Goal: Task Accomplishment & Management: Manage account settings

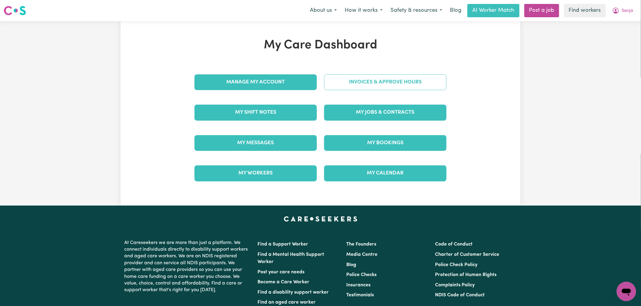
click at [379, 88] on link "Invoices & Approve Hours" at bounding box center [385, 82] width 122 height 16
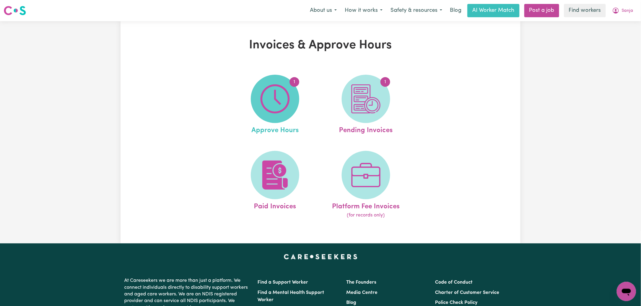
click at [291, 108] on span "1" at bounding box center [275, 99] width 48 height 48
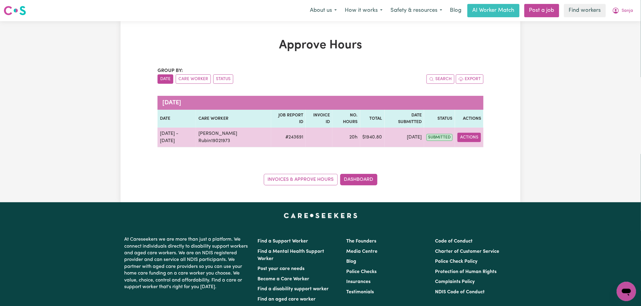
click at [479, 133] on button "Actions" at bounding box center [469, 137] width 24 height 9
click at [482, 146] on link "View Job Report" at bounding box center [485, 152] width 52 height 12
select select "pm"
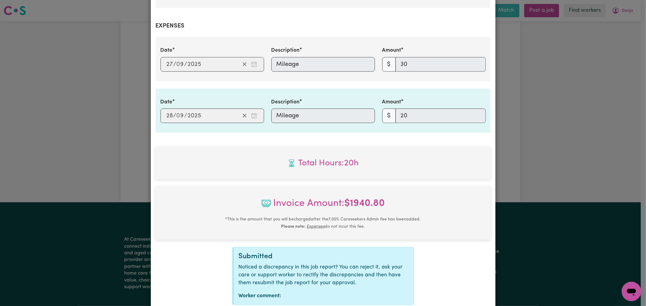
scroll to position [323, 0]
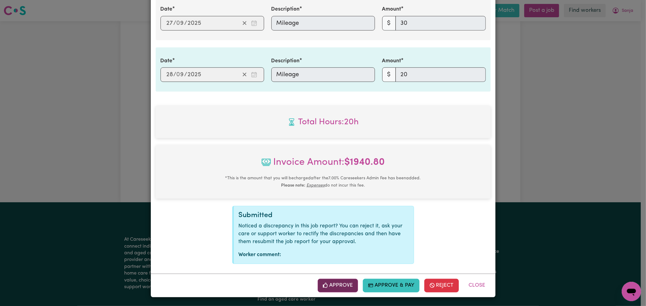
click at [326, 288] on button "Approve" at bounding box center [338, 285] width 41 height 13
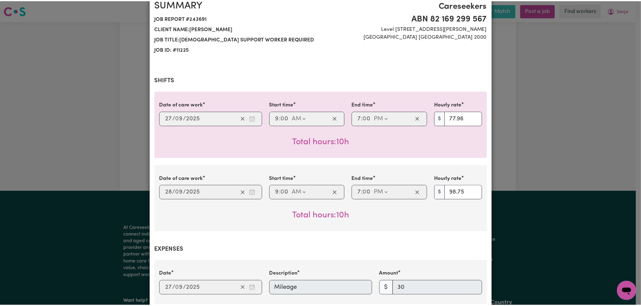
scroll to position [0, 0]
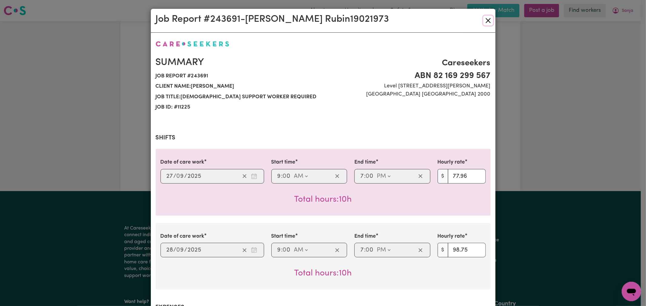
click at [489, 18] on button "Close" at bounding box center [488, 21] width 10 height 10
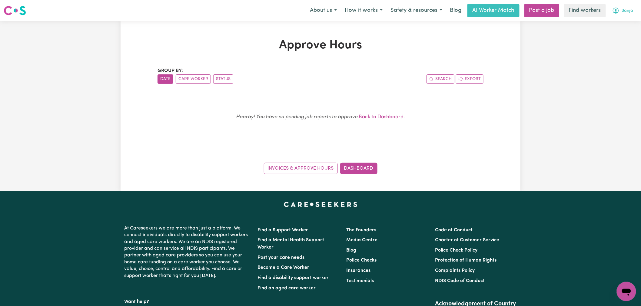
click at [621, 12] on button "Sanja" at bounding box center [622, 10] width 29 height 13
click at [625, 21] on link "My Dashboard" at bounding box center [613, 24] width 48 height 12
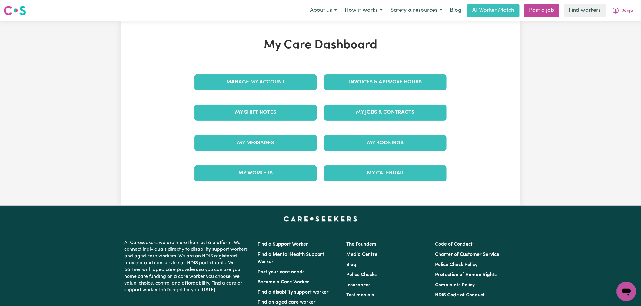
click at [385, 43] on h1 "My Care Dashboard" at bounding box center [320, 45] width 259 height 15
